Goal: Task Accomplishment & Management: Manage account settings

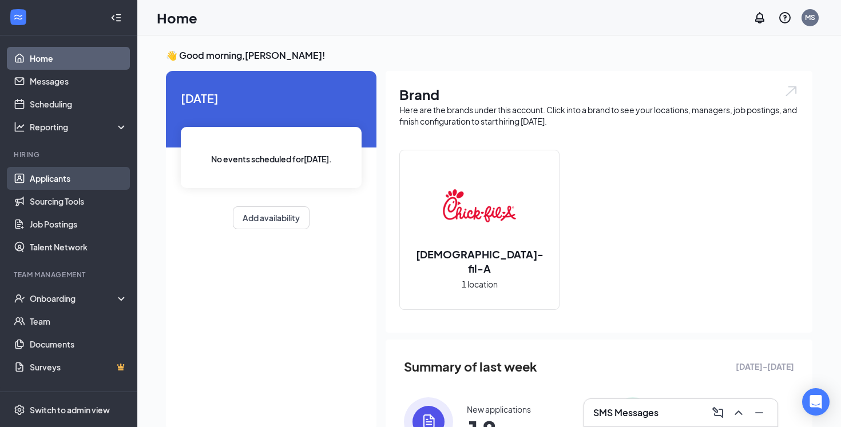
click at [53, 176] on link "Applicants" at bounding box center [79, 178] width 98 height 23
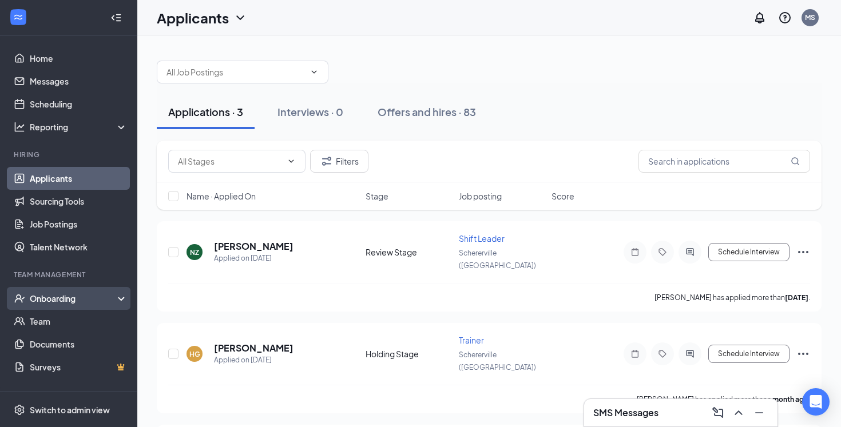
click at [71, 303] on div "Onboarding" at bounding box center [74, 298] width 88 height 11
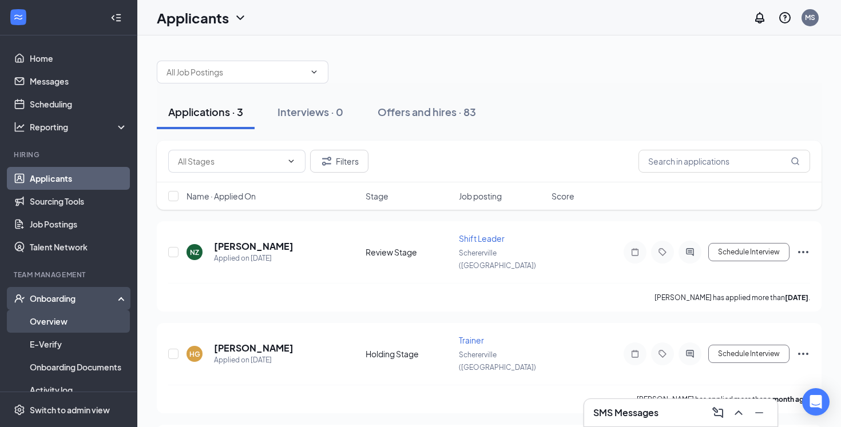
click at [48, 325] on link "Overview" at bounding box center [79, 321] width 98 height 23
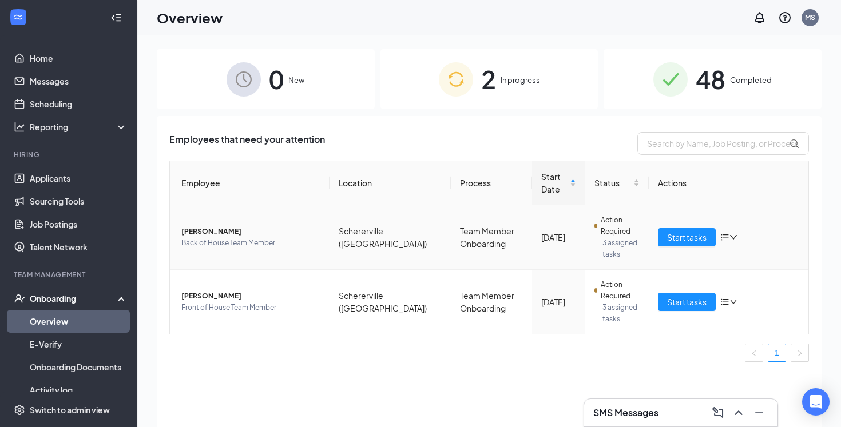
click at [726, 239] on icon "bars" at bounding box center [724, 237] width 9 height 9
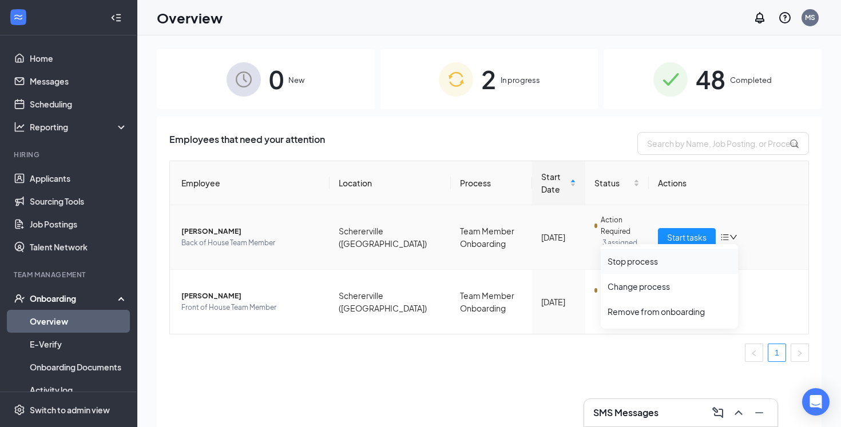
click at [658, 261] on div "Stop process" at bounding box center [669, 261] width 124 height 11
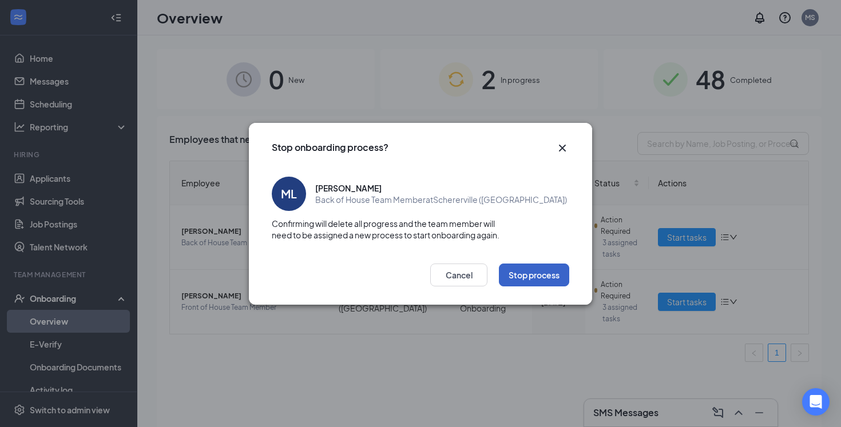
click at [543, 279] on button "Stop process" at bounding box center [534, 275] width 70 height 23
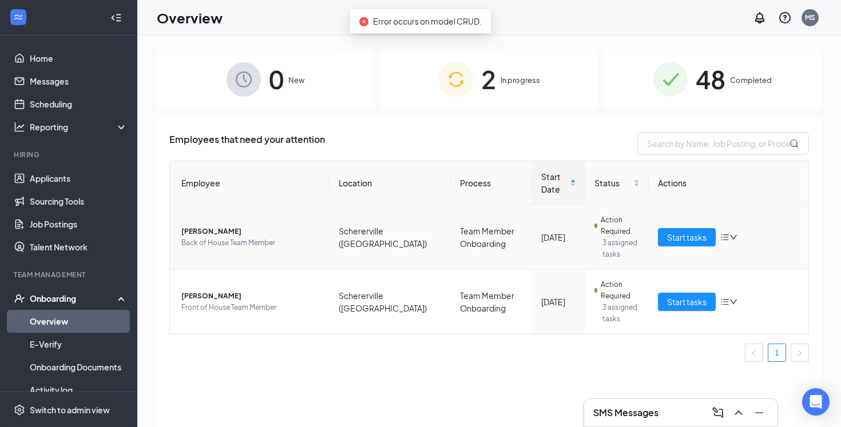
click at [723, 239] on icon "bars" at bounding box center [724, 237] width 9 height 9
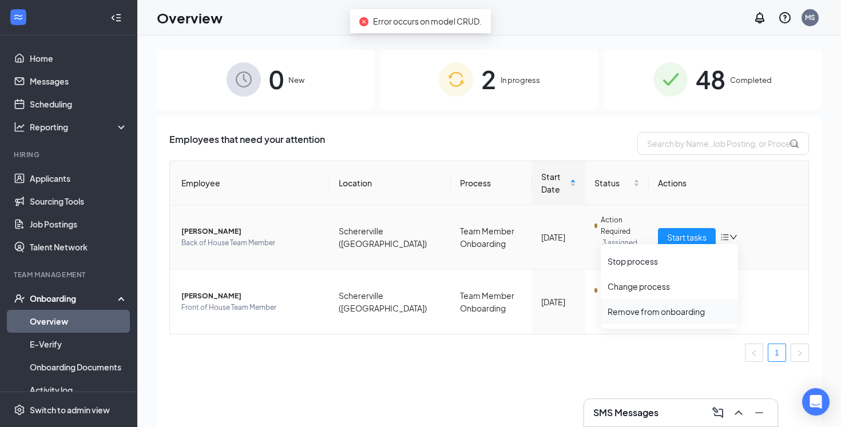
click at [660, 311] on div "Remove from onboarding" at bounding box center [669, 311] width 124 height 11
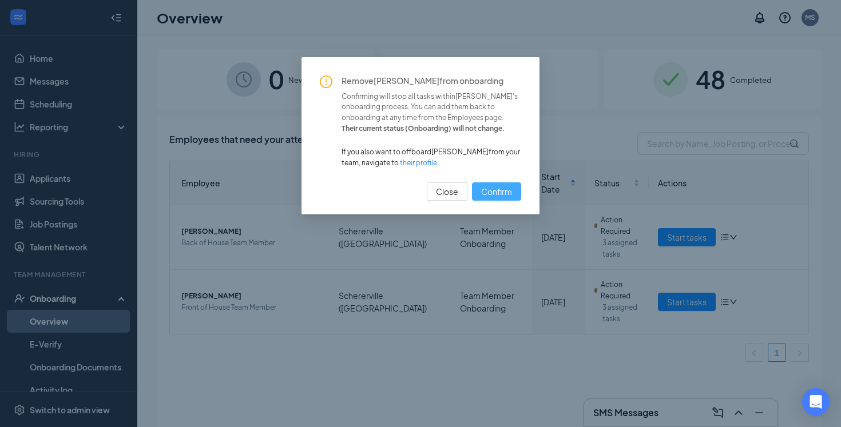
click at [493, 193] on span "Confirm" at bounding box center [496, 191] width 31 height 13
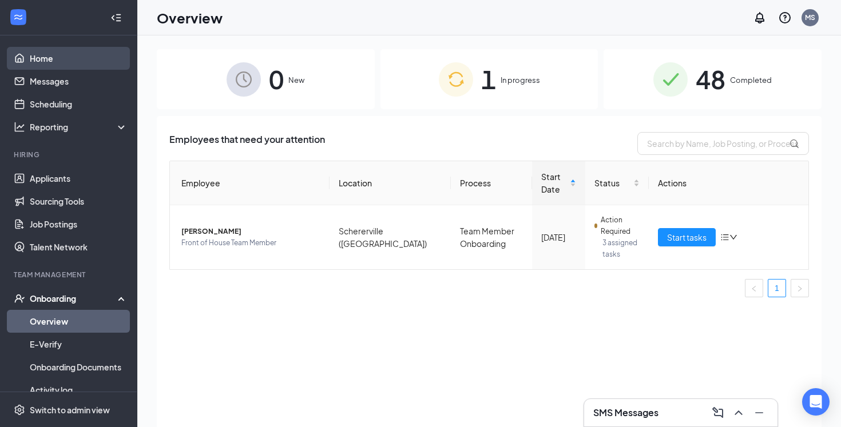
click at [47, 59] on link "Home" at bounding box center [79, 58] width 98 height 23
